Goal: Task Accomplishment & Management: Manage account settings

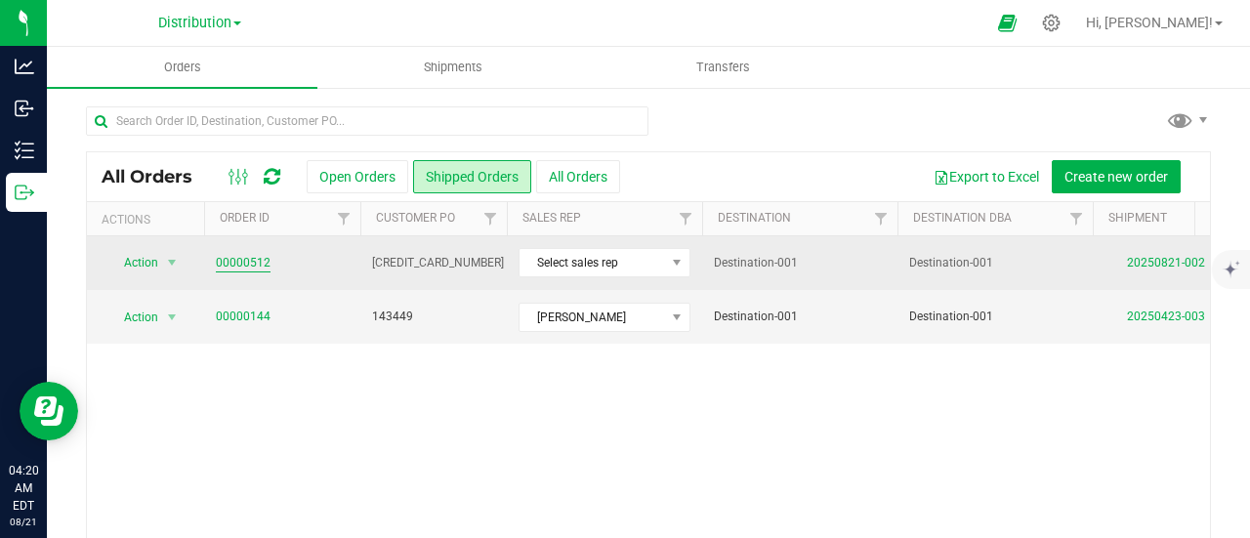
click at [243, 259] on link "00000512" at bounding box center [243, 263] width 55 height 19
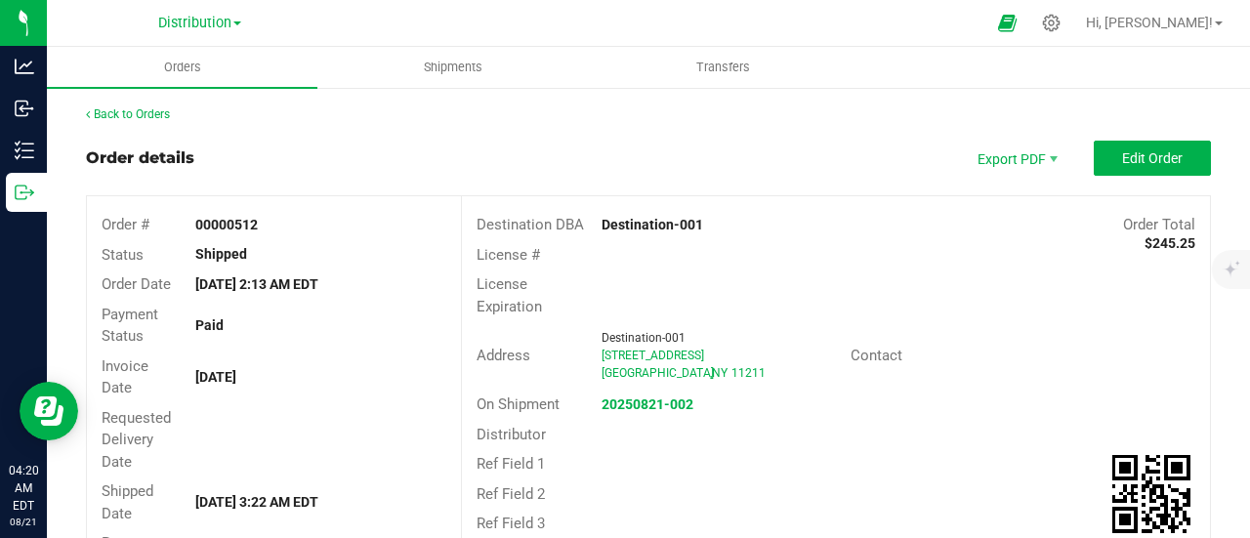
drag, startPoint x: 246, startPoint y: 255, endPoint x: 190, endPoint y: 255, distance: 55.7
click at [190, 255] on div "Shipped" at bounding box center [321, 254] width 280 height 21
copy strong "Shipped"
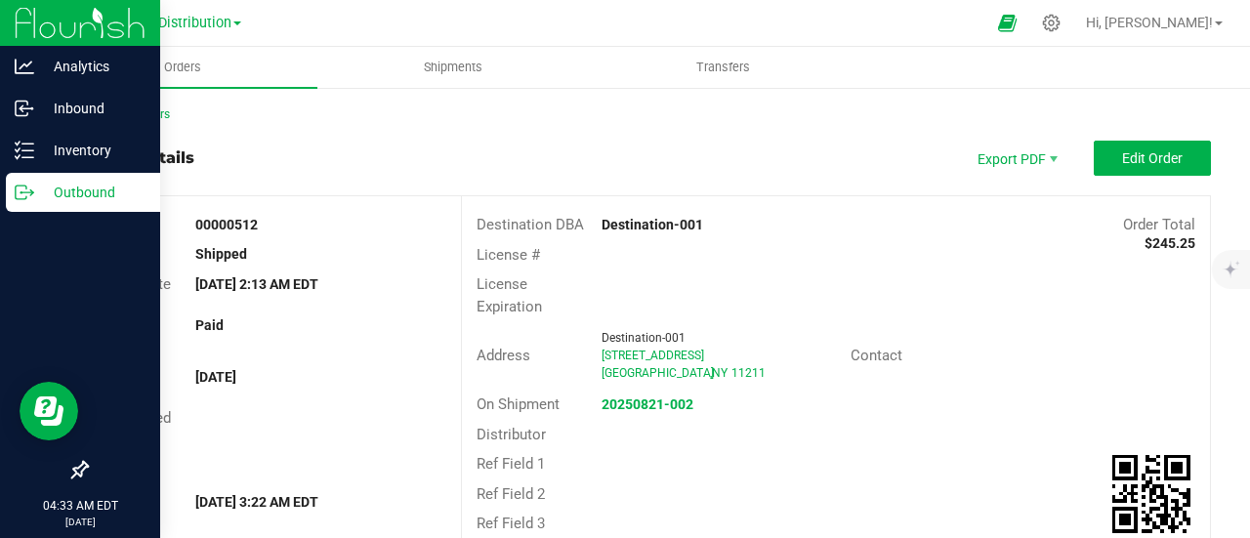
click at [102, 196] on p "Outbound" at bounding box center [92, 192] width 117 height 23
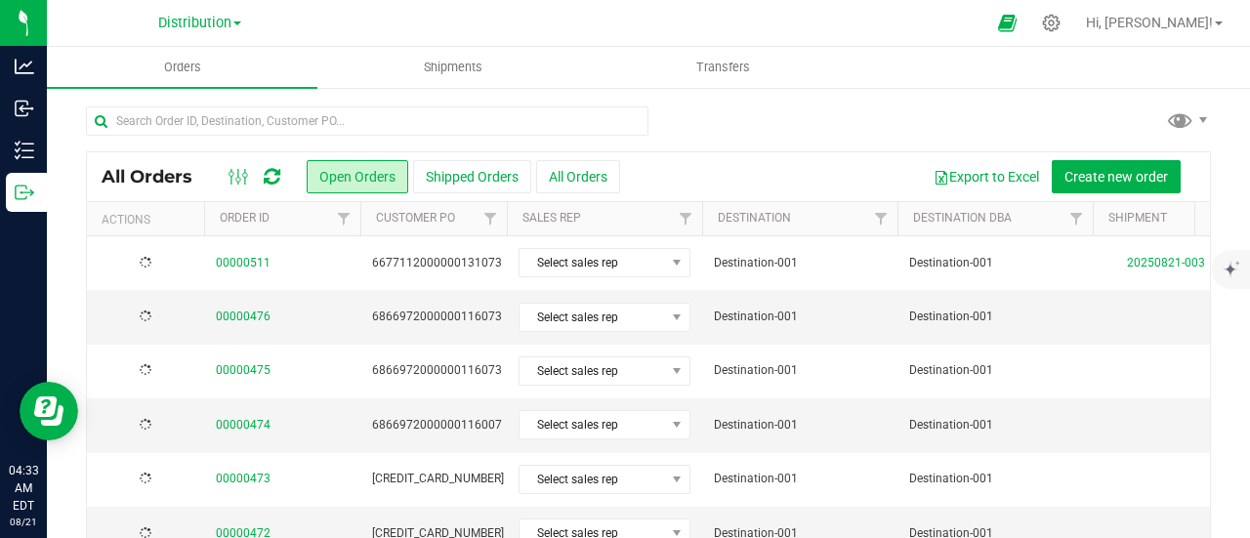
click at [269, 173] on icon at bounding box center [272, 177] width 17 height 20
click at [272, 172] on icon at bounding box center [272, 177] width 17 height 20
click at [272, 180] on icon at bounding box center [272, 177] width 17 height 20
click at [277, 177] on icon at bounding box center [272, 177] width 17 height 20
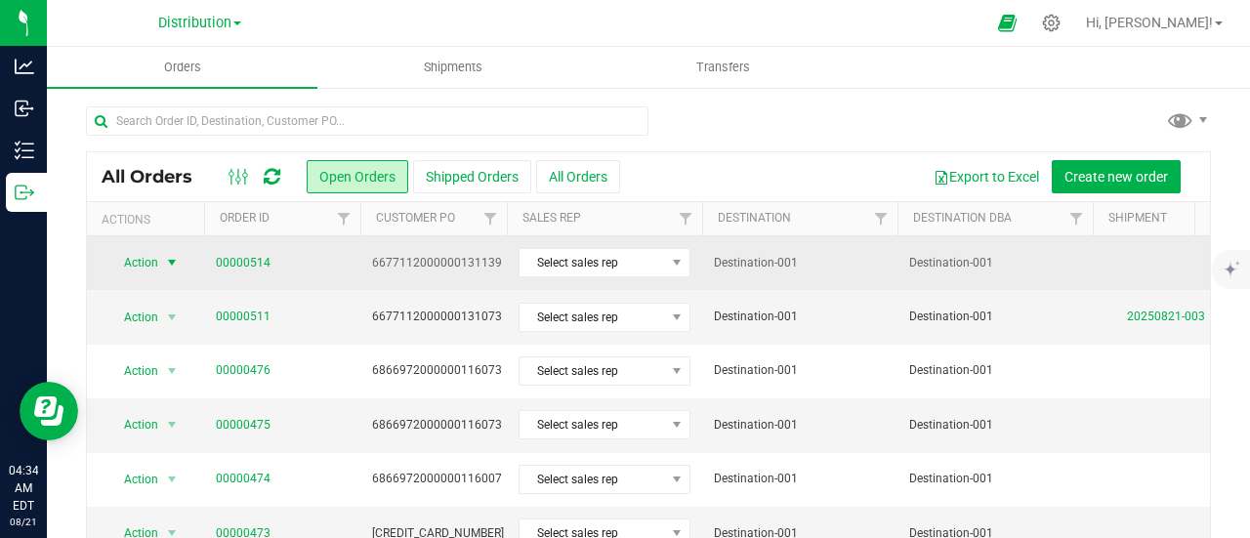
click at [175, 264] on span "select" at bounding box center [172, 263] width 16 height 16
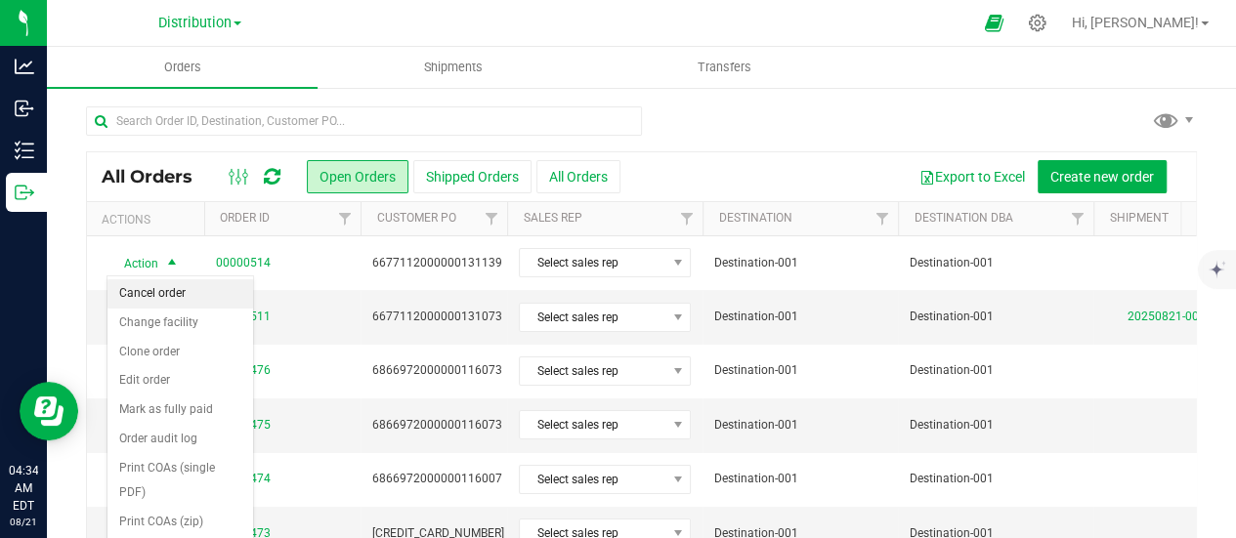
click at [182, 296] on li "Cancel order" at bounding box center [180, 293] width 146 height 29
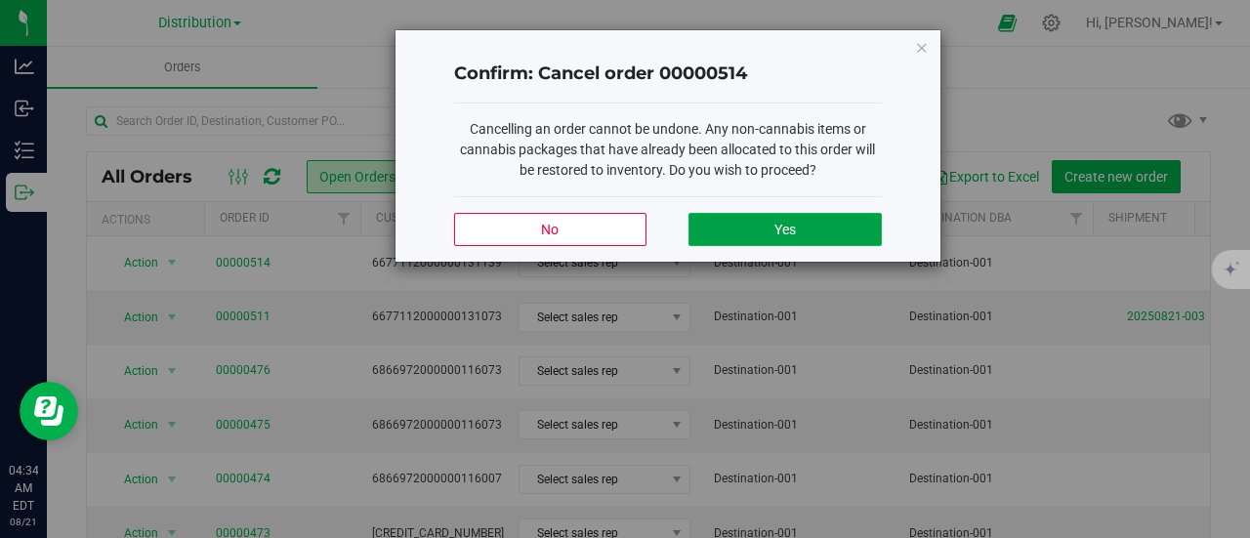
click at [779, 230] on span "Yes" at bounding box center [785, 230] width 21 height 16
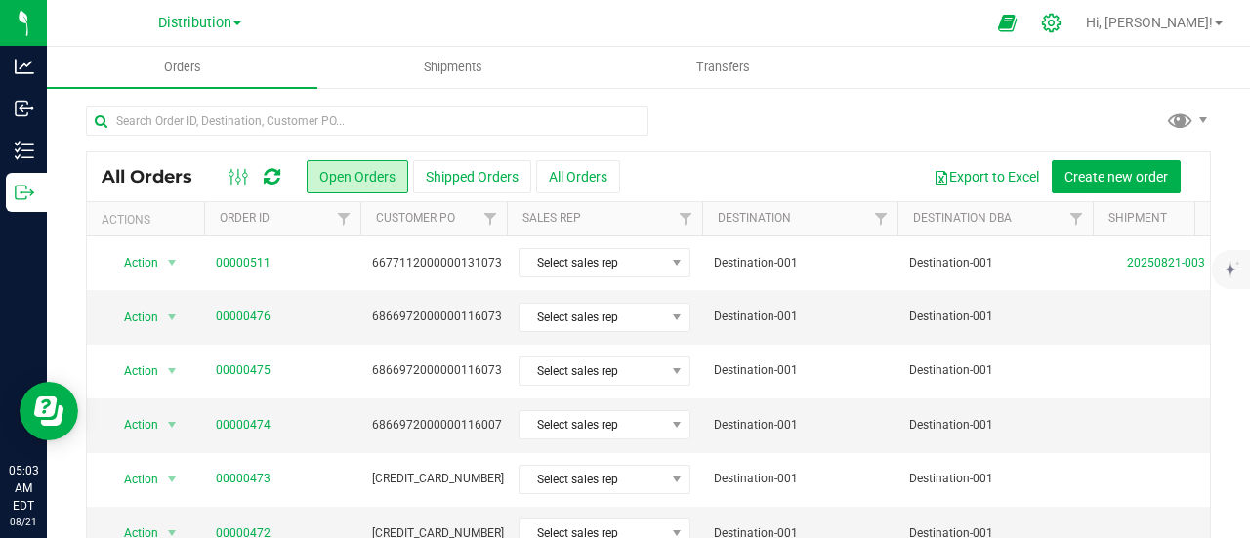
click at [1062, 24] on icon at bounding box center [1051, 23] width 21 height 21
click at [1061, 24] on icon at bounding box center [1051, 23] width 19 height 19
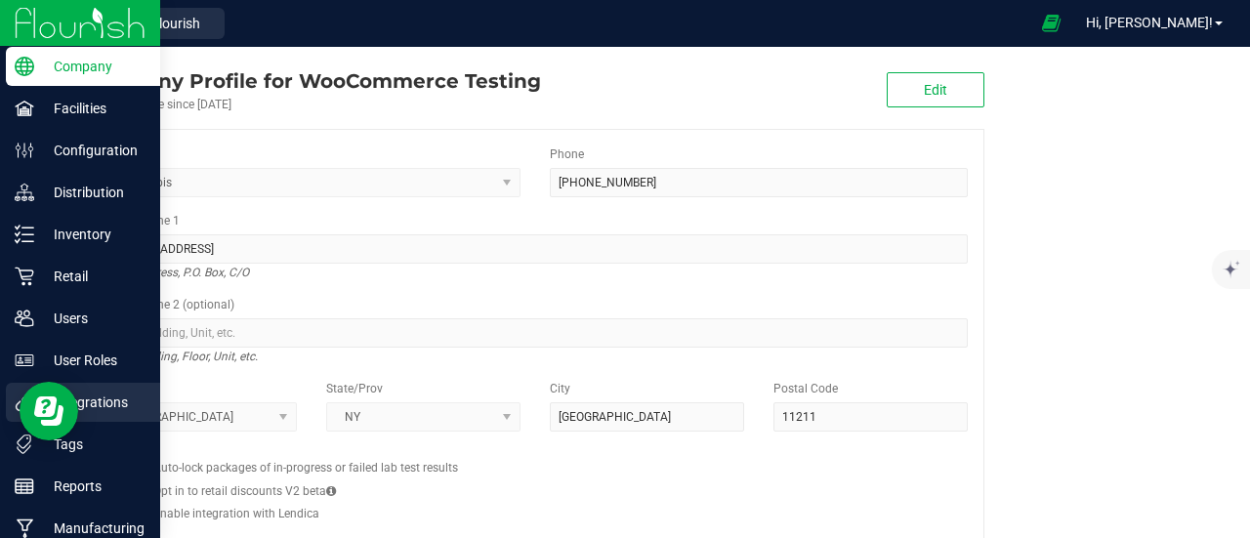
click at [111, 400] on p "Integrations" at bounding box center [92, 402] width 117 height 23
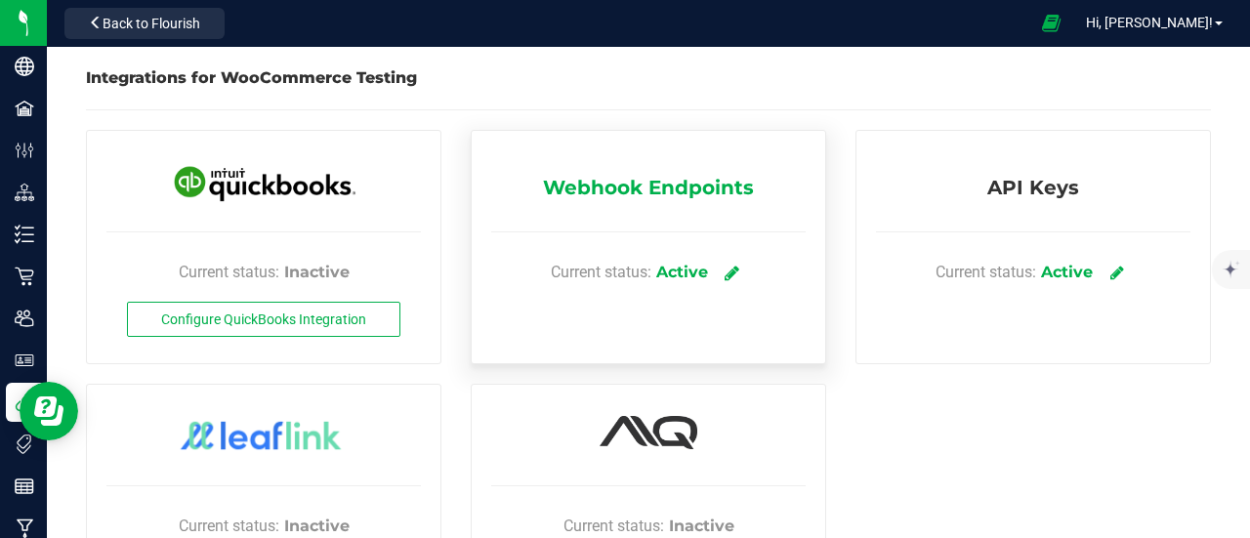
click at [726, 269] on icon at bounding box center [732, 273] width 15 height 18
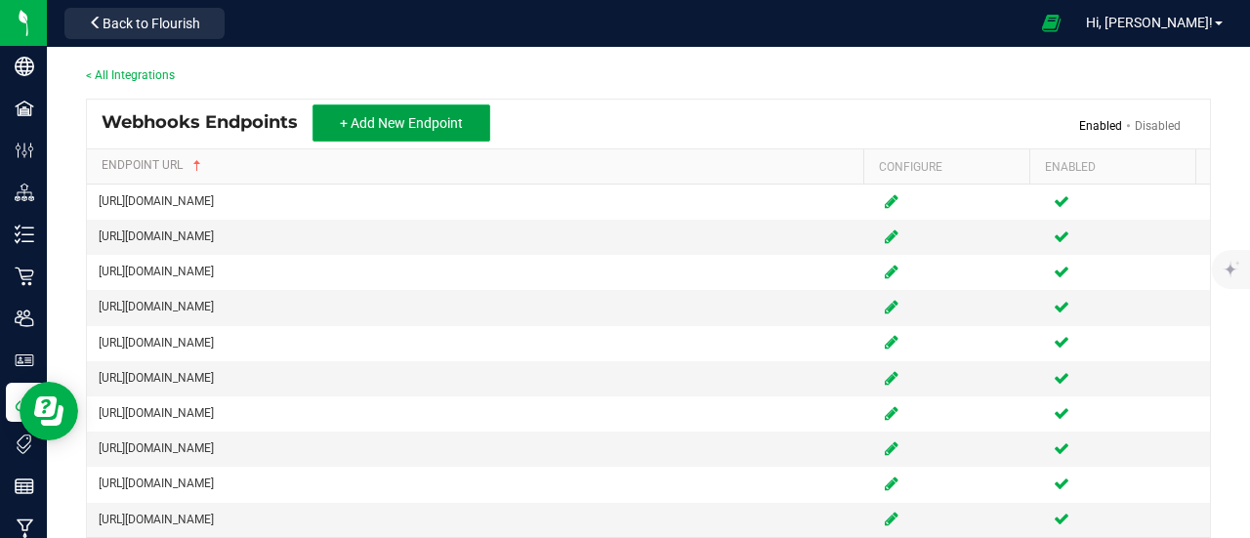
click at [412, 123] on span "+ Add New Endpoint" at bounding box center [401, 123] width 123 height 16
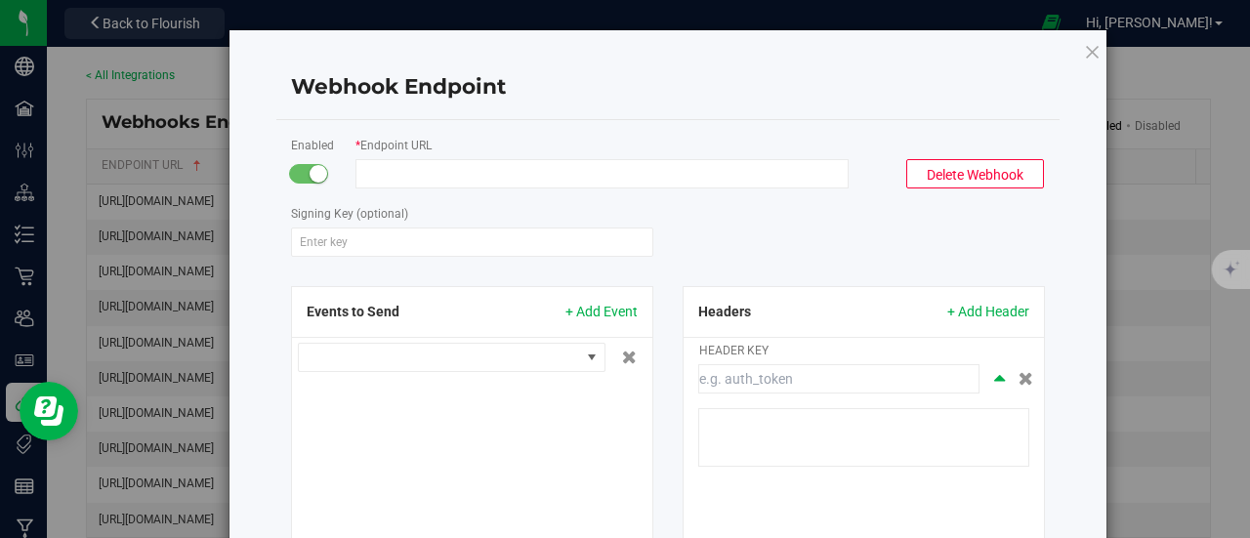
click at [475, 176] on input "Endpoint URL" at bounding box center [602, 173] width 493 height 29
paste input "[URL][DOMAIN_NAME]"
type input "[URL][DOMAIN_NAME]"
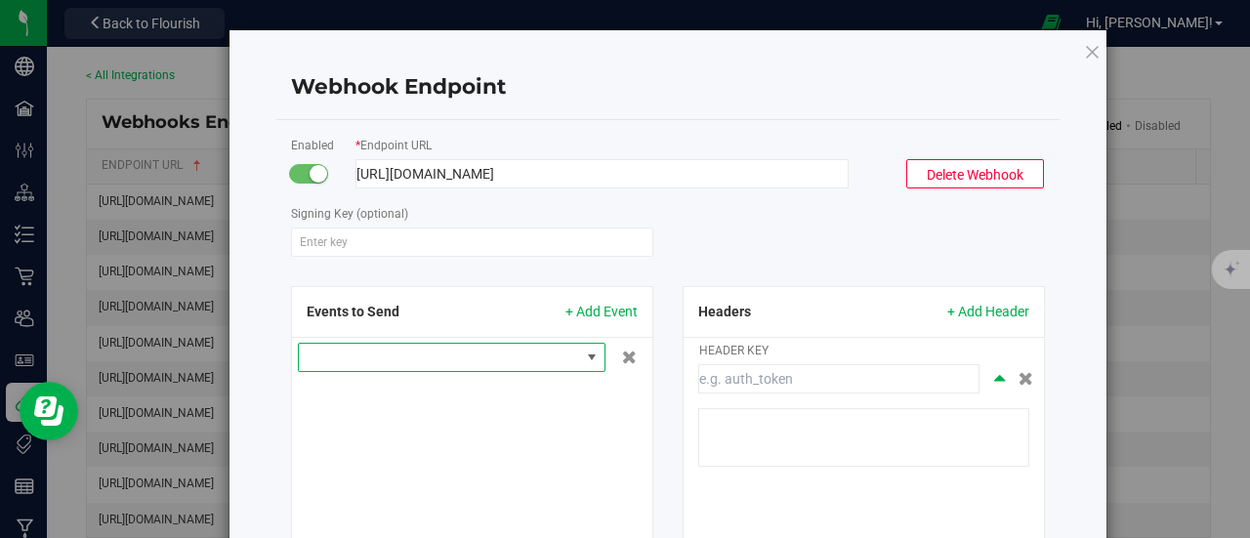
click at [584, 357] on span at bounding box center [592, 358] width 16 height 16
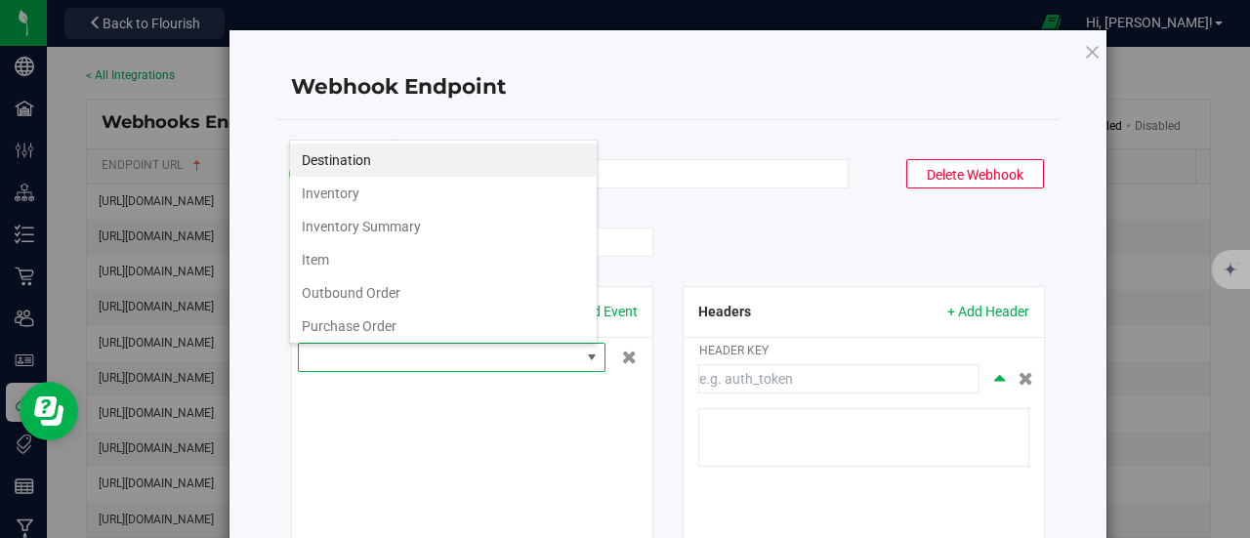
scroll to position [28, 309]
click at [440, 228] on li "Inventory Summary" at bounding box center [443, 226] width 307 height 33
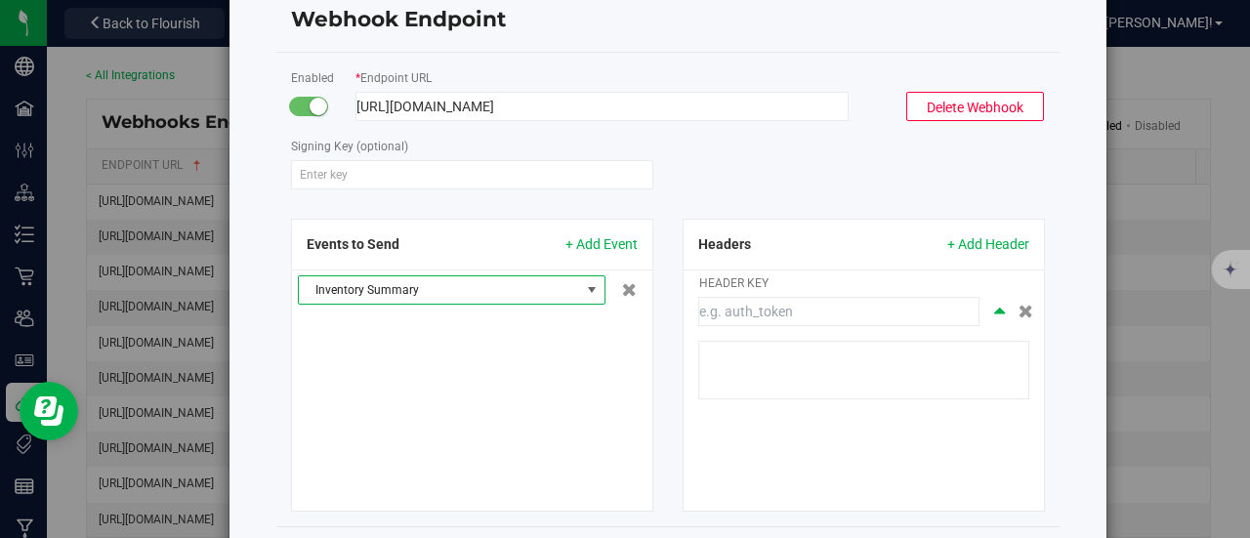
scroll to position [168, 0]
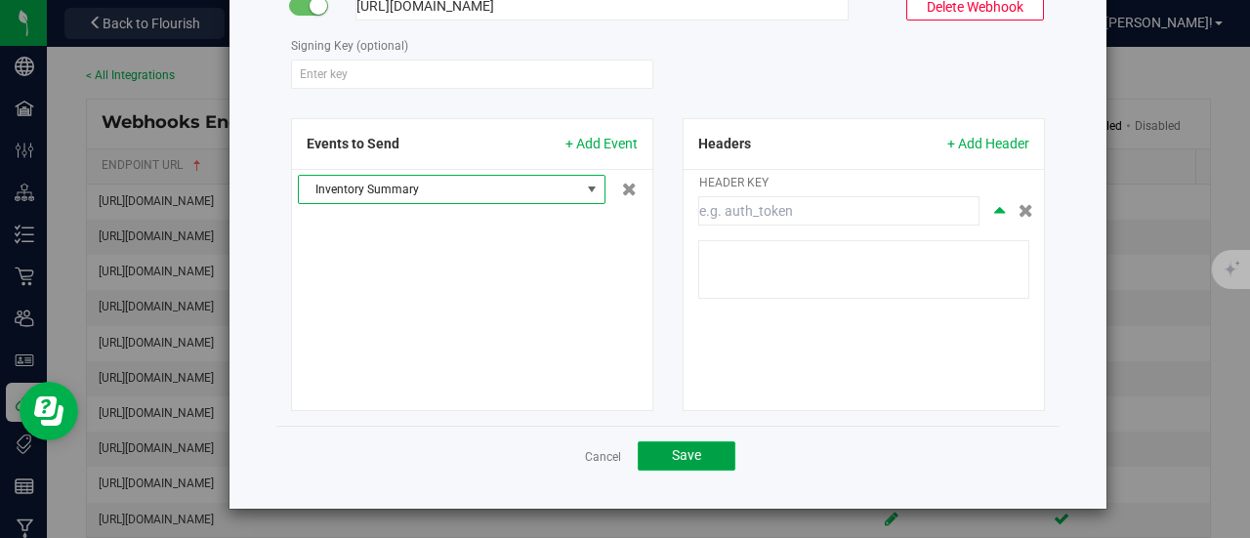
click at [677, 454] on span "Save" at bounding box center [686, 455] width 29 height 16
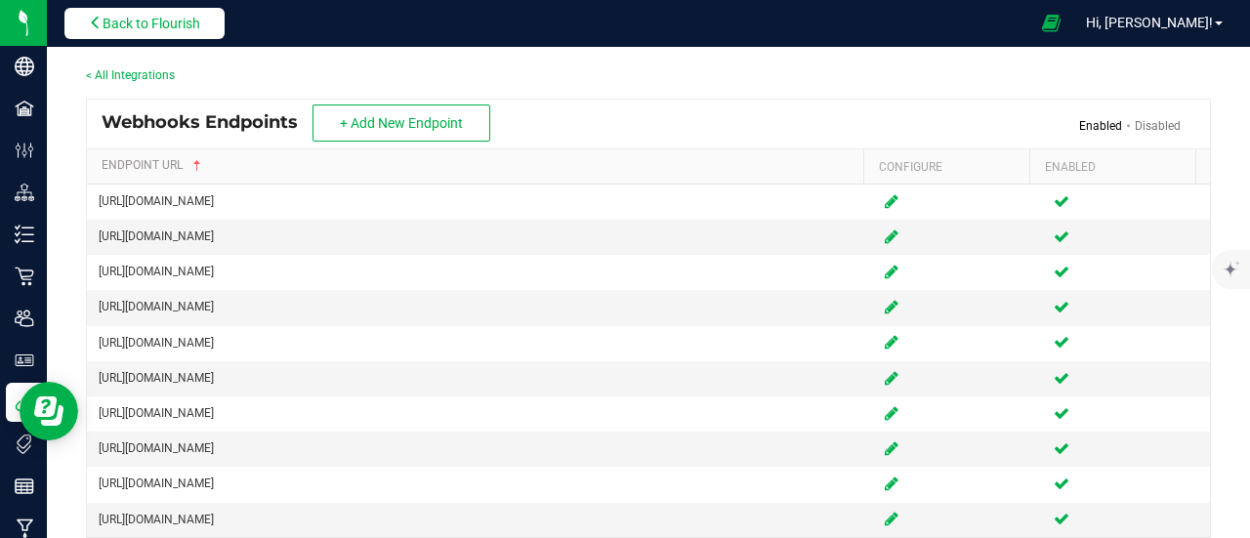
click at [193, 14] on button "Back to Flourish" at bounding box center [144, 23] width 160 height 31
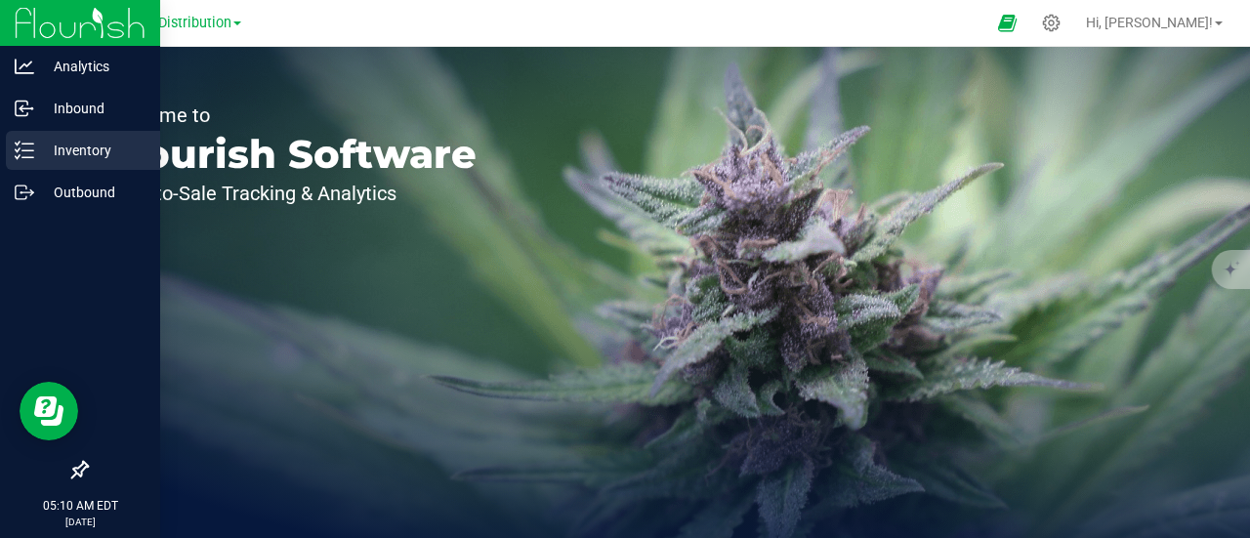
click at [72, 151] on p "Inventory" at bounding box center [92, 150] width 117 height 23
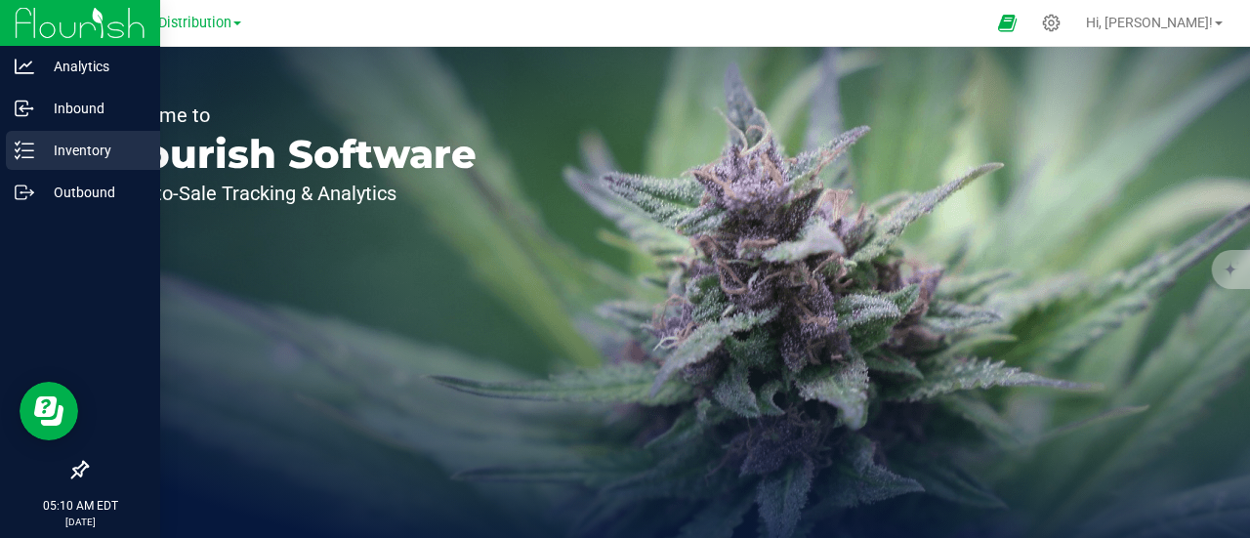
click at [72, 151] on p "Inventory" at bounding box center [92, 150] width 117 height 23
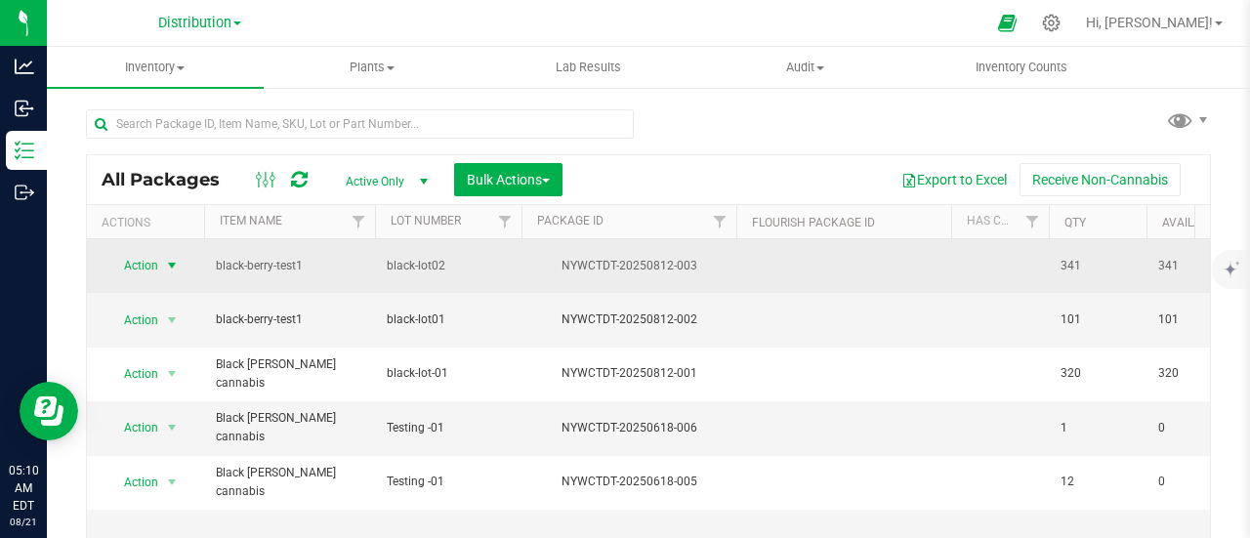
click at [166, 258] on span "select" at bounding box center [172, 266] width 16 height 16
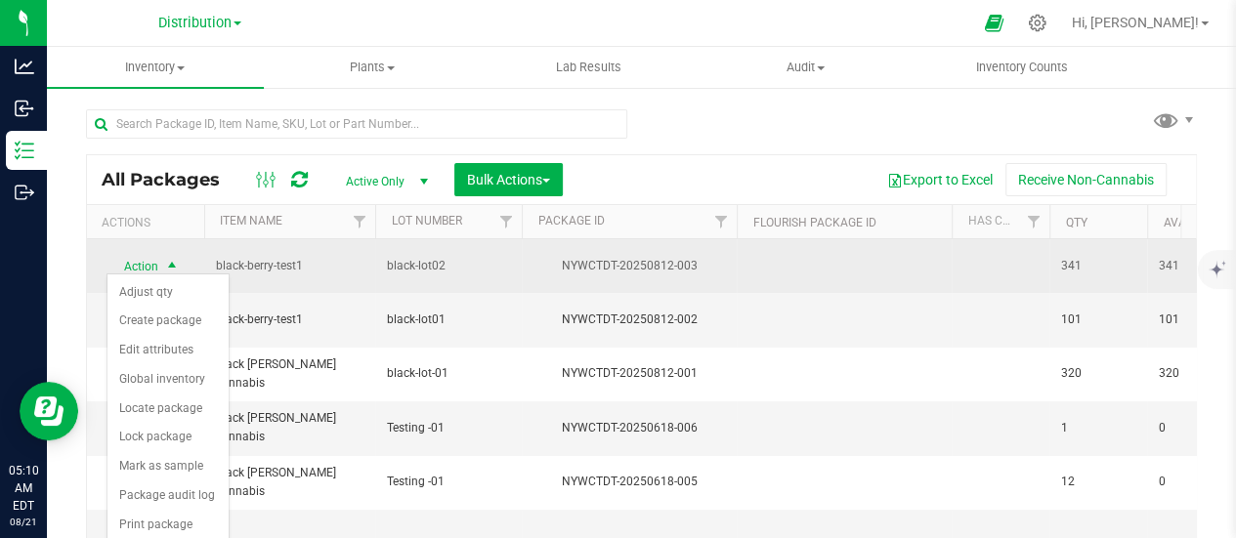
click at [166, 259] on span "select" at bounding box center [172, 267] width 16 height 16
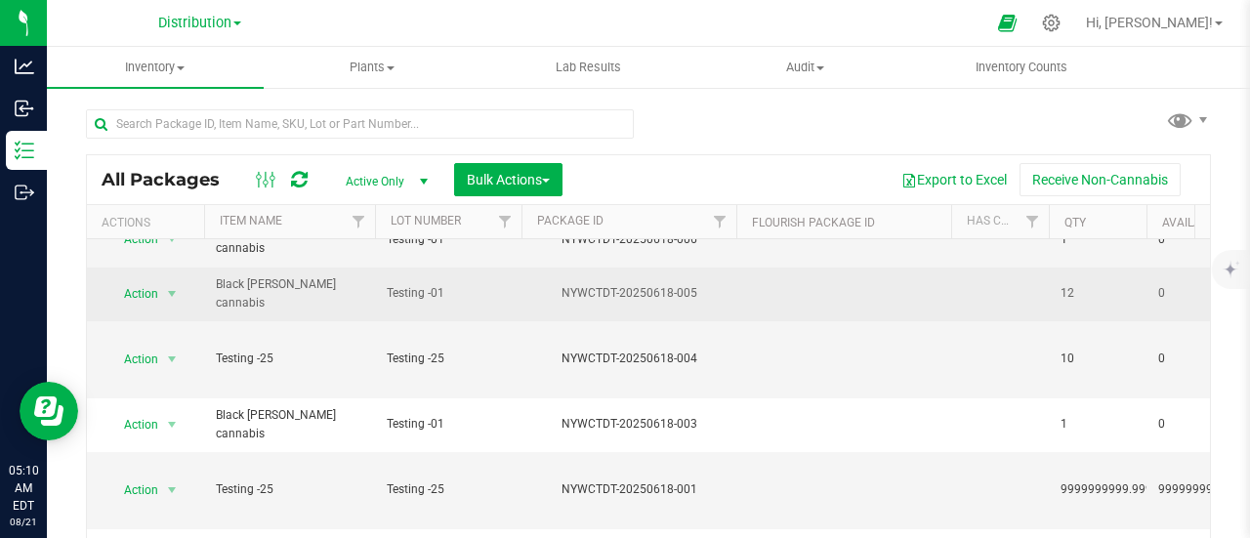
scroll to position [190, 0]
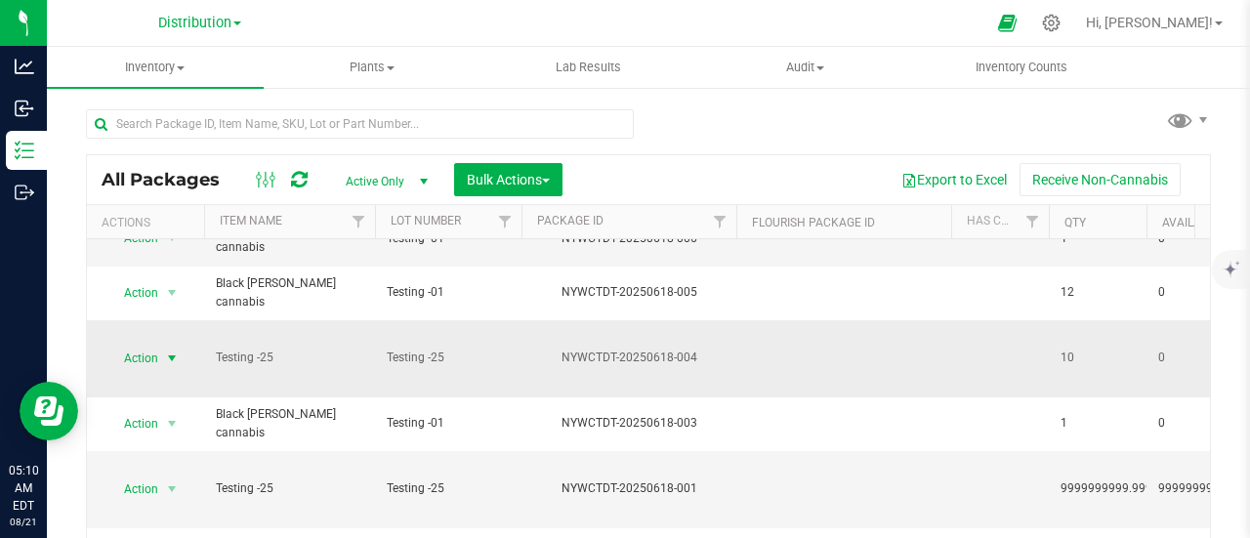
click at [164, 351] on span "select" at bounding box center [172, 359] width 16 height 16
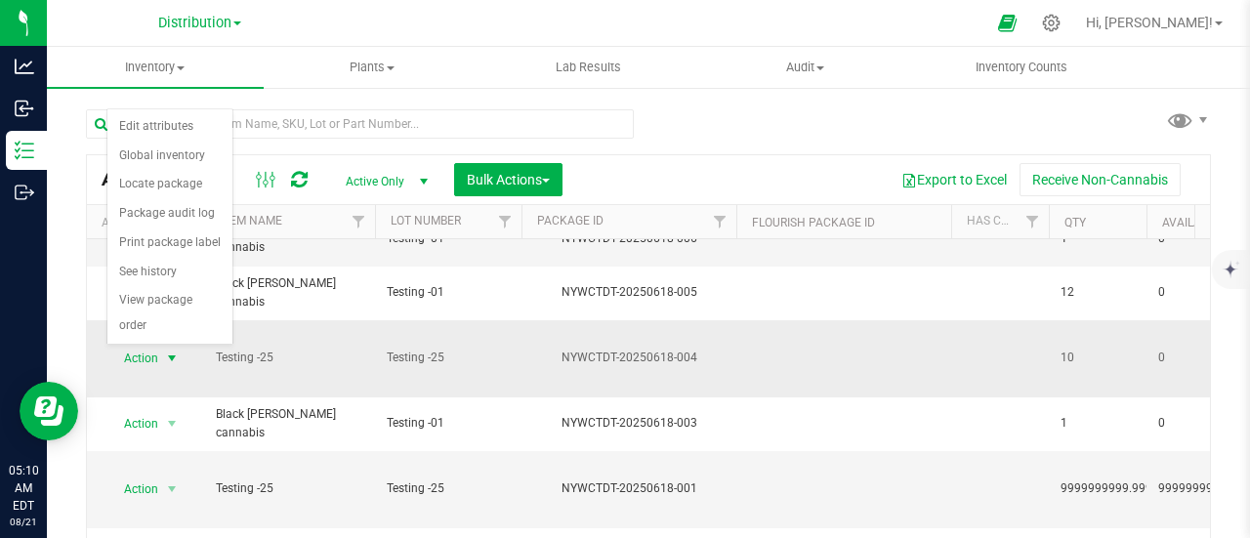
scroll to position [0, 0]
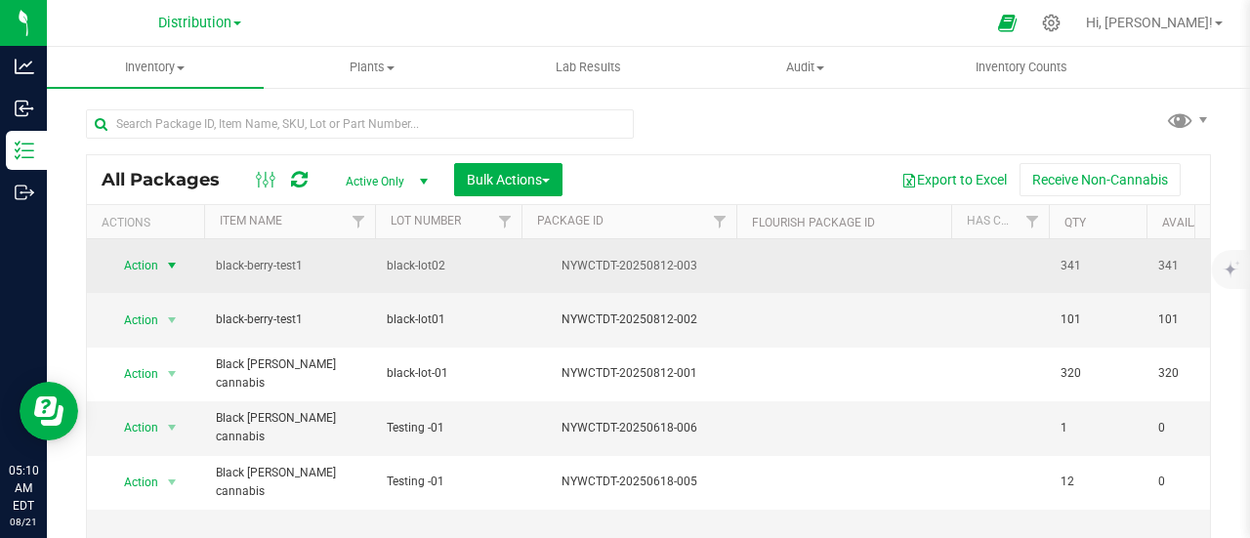
click at [162, 265] on span "select" at bounding box center [172, 265] width 24 height 27
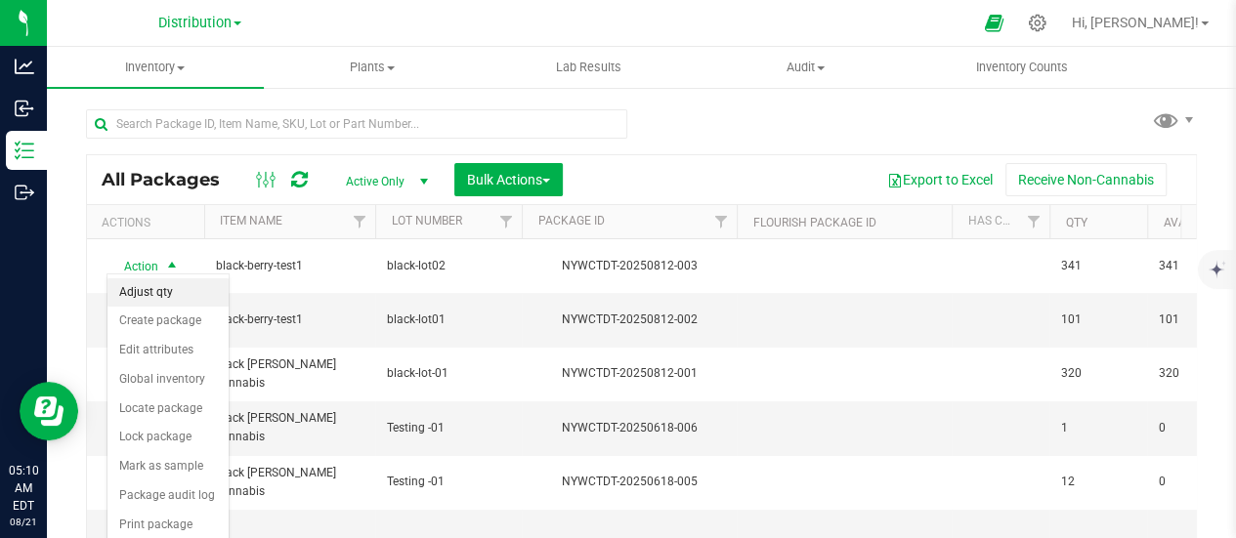
click at [165, 297] on li "Adjust qty" at bounding box center [167, 292] width 121 height 29
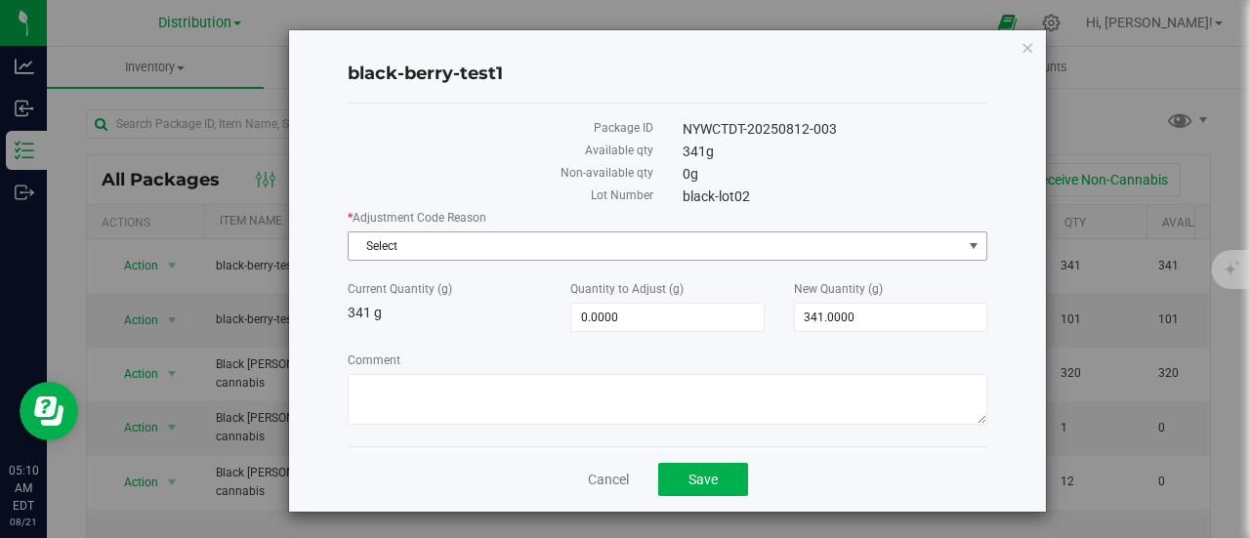
click at [556, 237] on span "Select" at bounding box center [655, 245] width 613 height 27
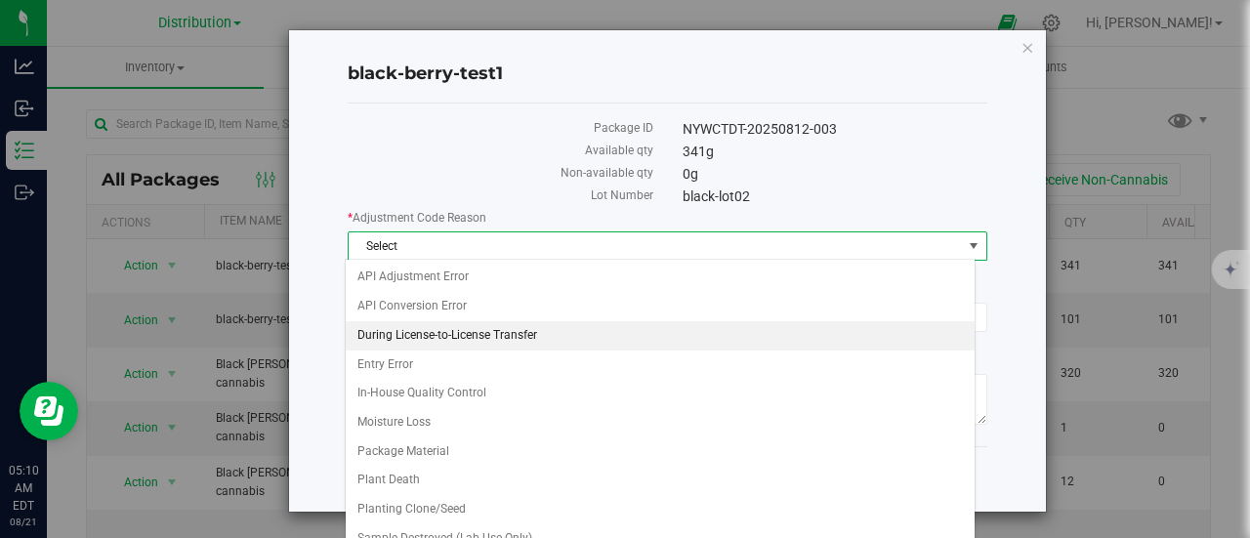
click at [445, 325] on li "During License-to-License Transfer" at bounding box center [660, 335] width 629 height 29
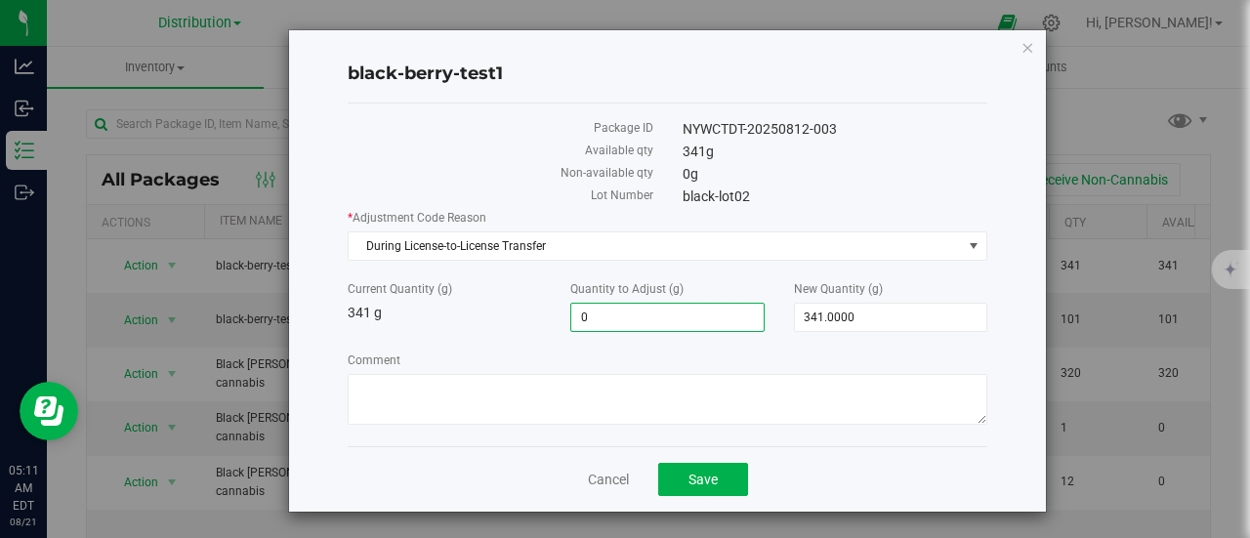
drag, startPoint x: 625, startPoint y: 307, endPoint x: 523, endPoint y: 304, distance: 102.6
click at [523, 304] on div "Current Quantity (g) 341 g Quantity to Adjust (g) 0.0000 0 New Quantity (g) 341…" at bounding box center [667, 306] width 669 height 52
type input "100"
type input "100.0000"
type input "441.0000"
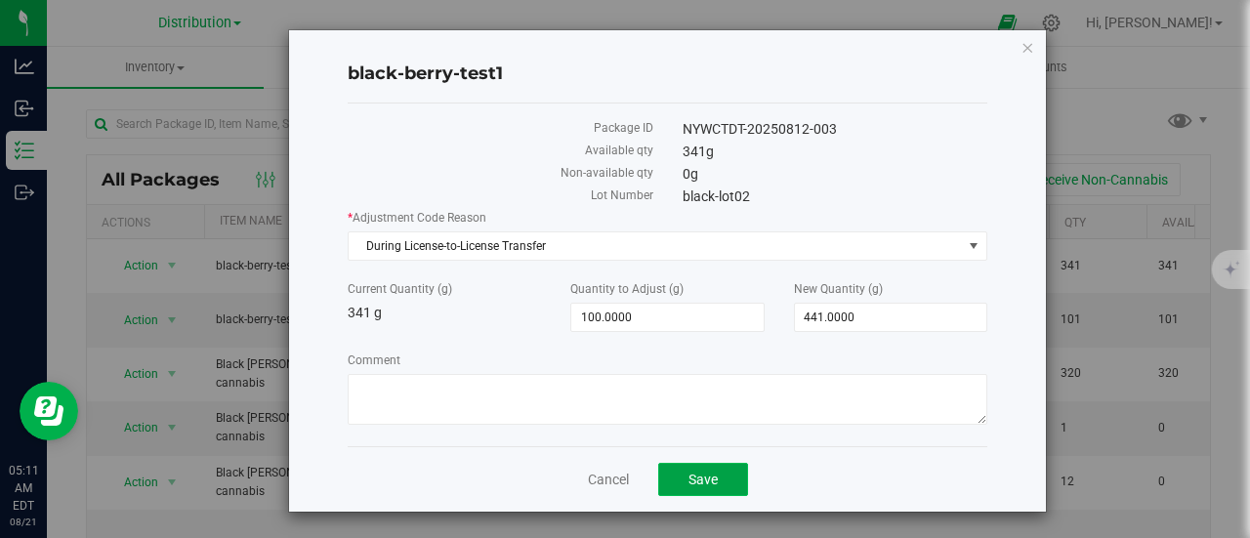
click at [715, 479] on button "Save" at bounding box center [703, 479] width 90 height 33
